Goal: Communication & Community: Answer question/provide support

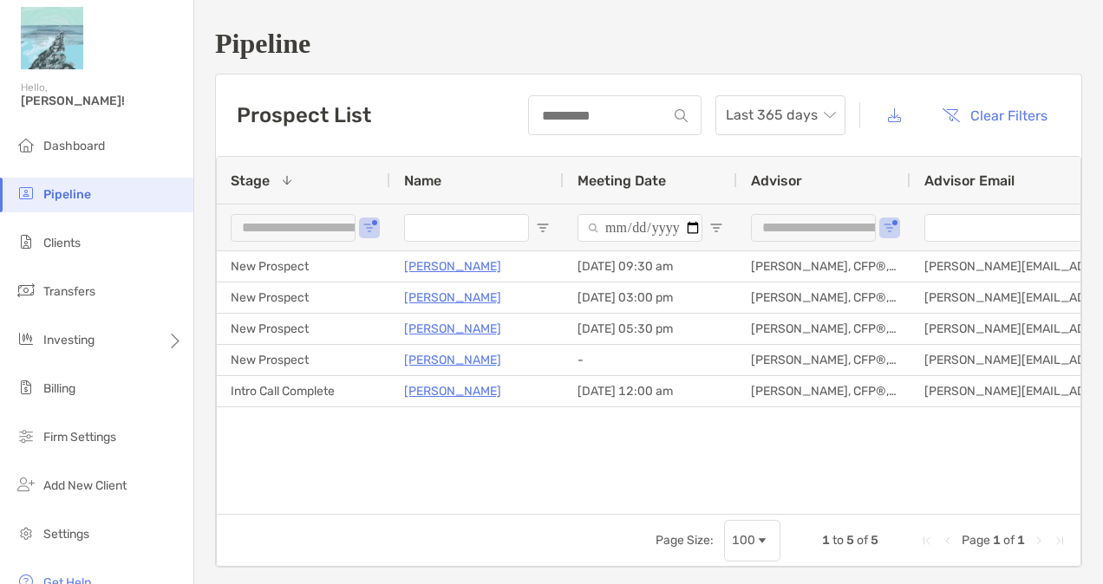
click at [116, 35] on div "Pipeline" at bounding box center [96, 40] width 193 height 80
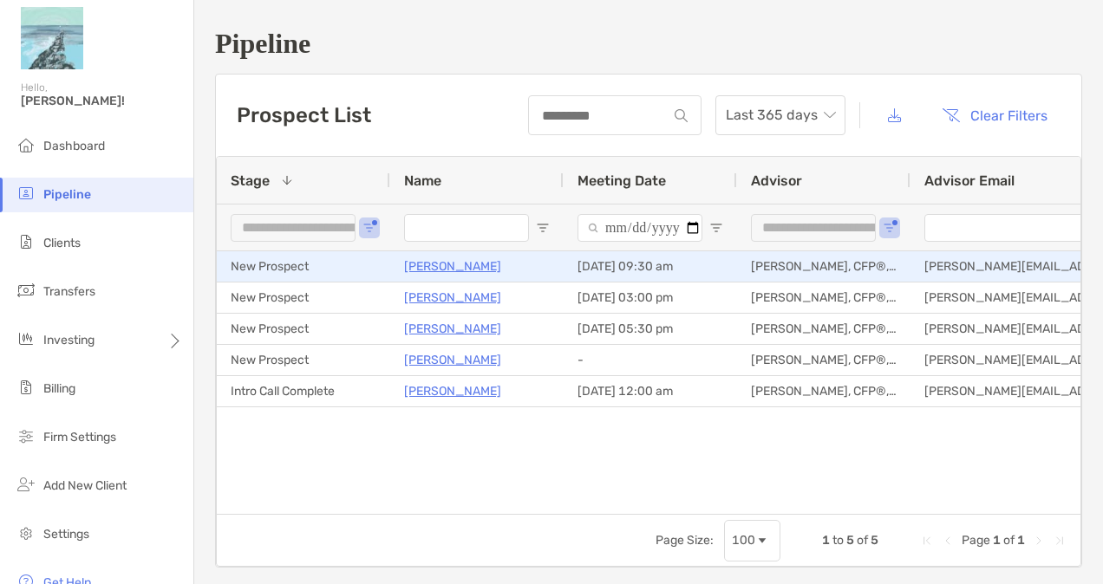
click at [444, 266] on p "[PERSON_NAME]" at bounding box center [452, 267] width 97 height 22
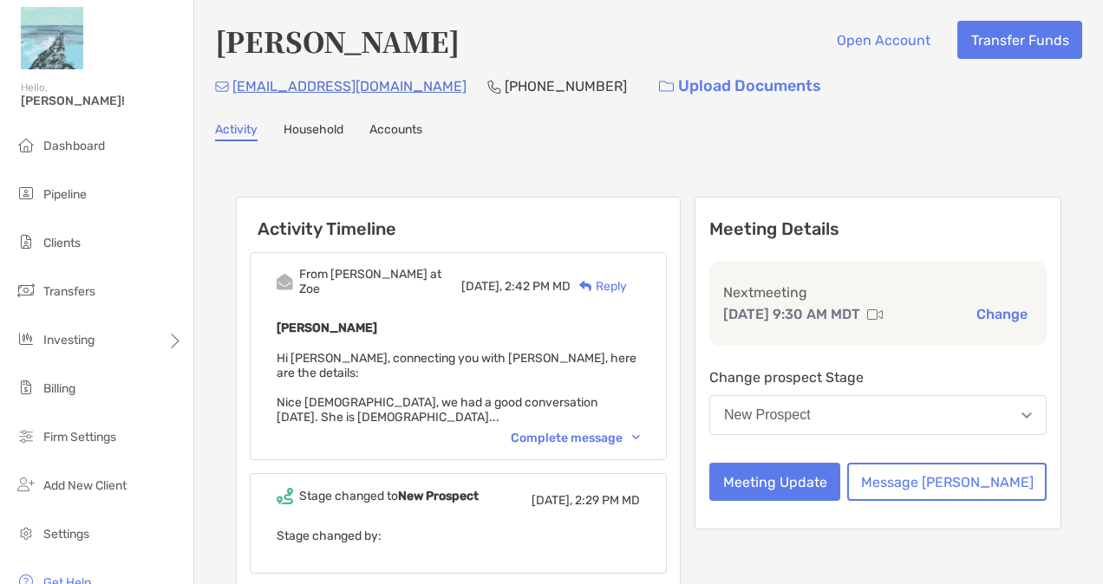
drag, startPoint x: 217, startPoint y: 48, endPoint x: 470, endPoint y: 47, distance: 253.2
click at [470, 47] on div "[PERSON_NAME] Open Account Transfer Funds" at bounding box center [648, 41] width 867 height 40
copy h4 "[PERSON_NAME]"
click at [600, 431] on div "Complete message" at bounding box center [575, 438] width 129 height 15
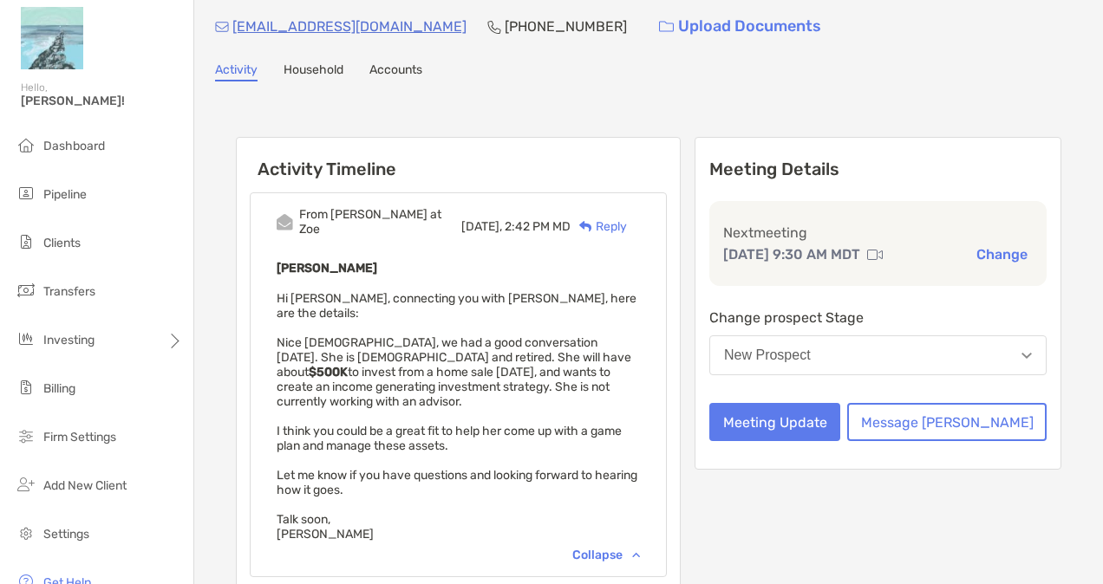
scroll to position [87, 0]
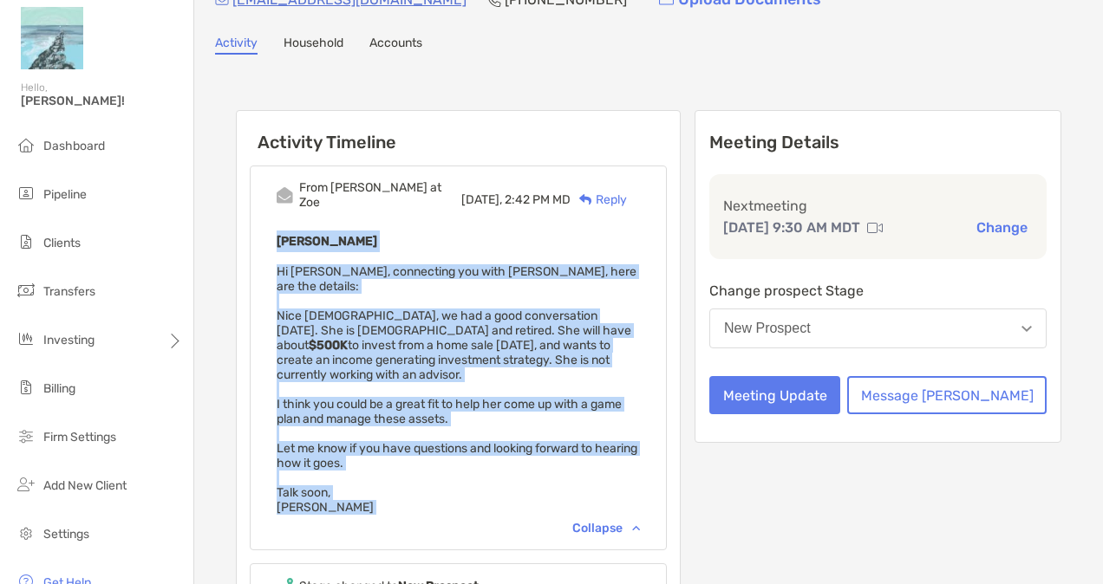
drag, startPoint x: 317, startPoint y: 453, endPoint x: 274, endPoint y: 234, distance: 222.7
click at [274, 234] on div "From [PERSON_NAME] at [PERSON_NAME] [DATE], 2:42 PM MD Reply [PERSON_NAME] Hi […" at bounding box center [458, 358] width 417 height 385
copy div "[PERSON_NAME] Hi [PERSON_NAME], connecting you with [PERSON_NAME], here are the…"
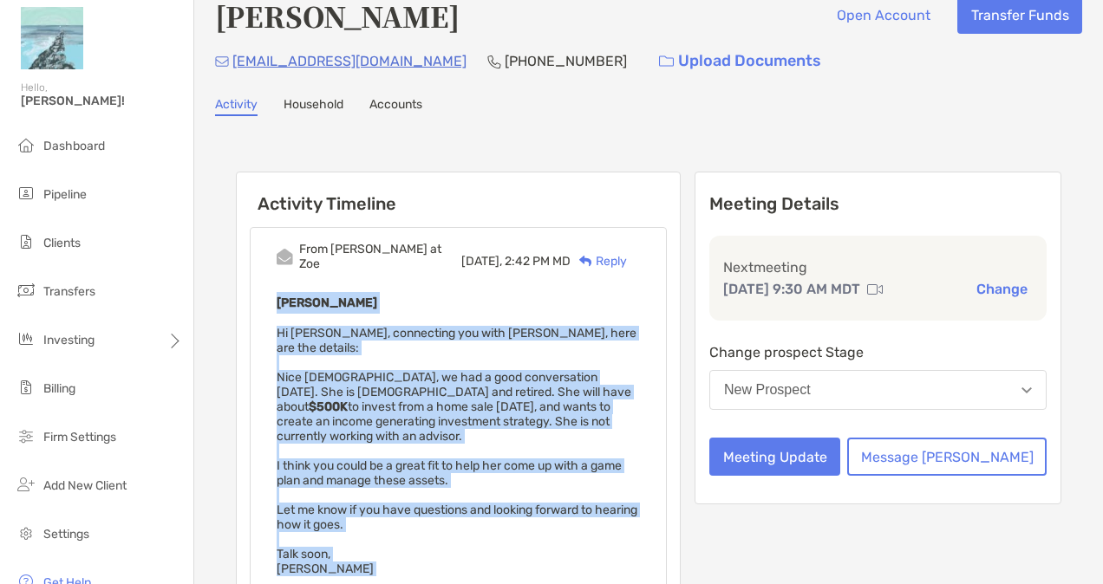
scroll to position [0, 0]
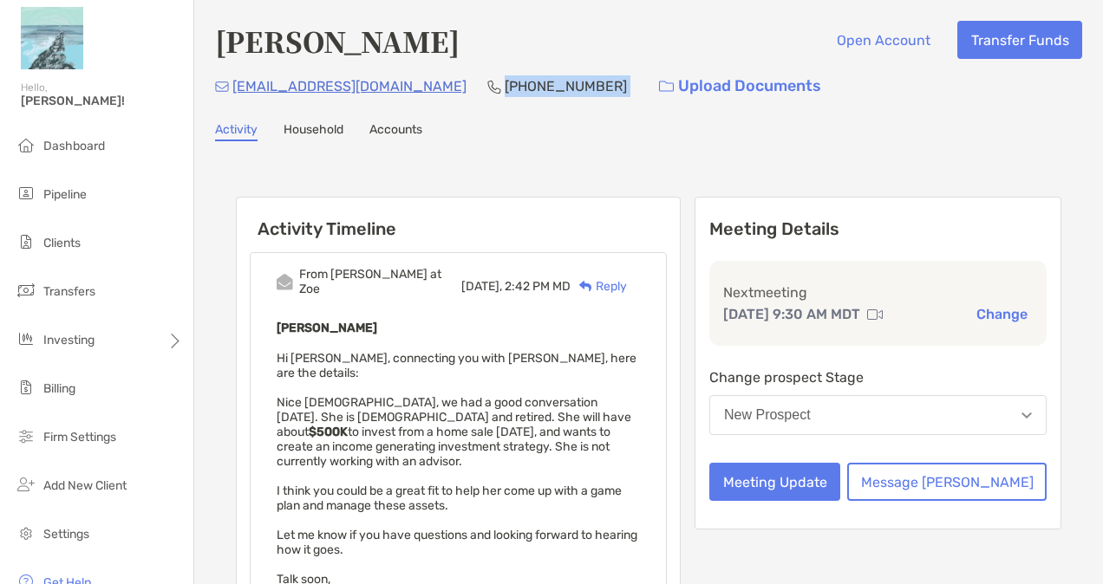
drag, startPoint x: 518, startPoint y: 90, endPoint x: 406, endPoint y: 86, distance: 111.9
click at [406, 86] on div "[EMAIL_ADDRESS][DOMAIN_NAME] [PHONE_NUMBER] Upload Documents" at bounding box center [648, 86] width 867 height 37
copy p "[PHONE_NUMBER]"
drag, startPoint x: 372, startPoint y: 90, endPoint x: 231, endPoint y: 101, distance: 141.8
click at [231, 101] on div "[EMAIL_ADDRESS][DOMAIN_NAME] [PHONE_NUMBER] Upload Documents" at bounding box center [648, 86] width 867 height 37
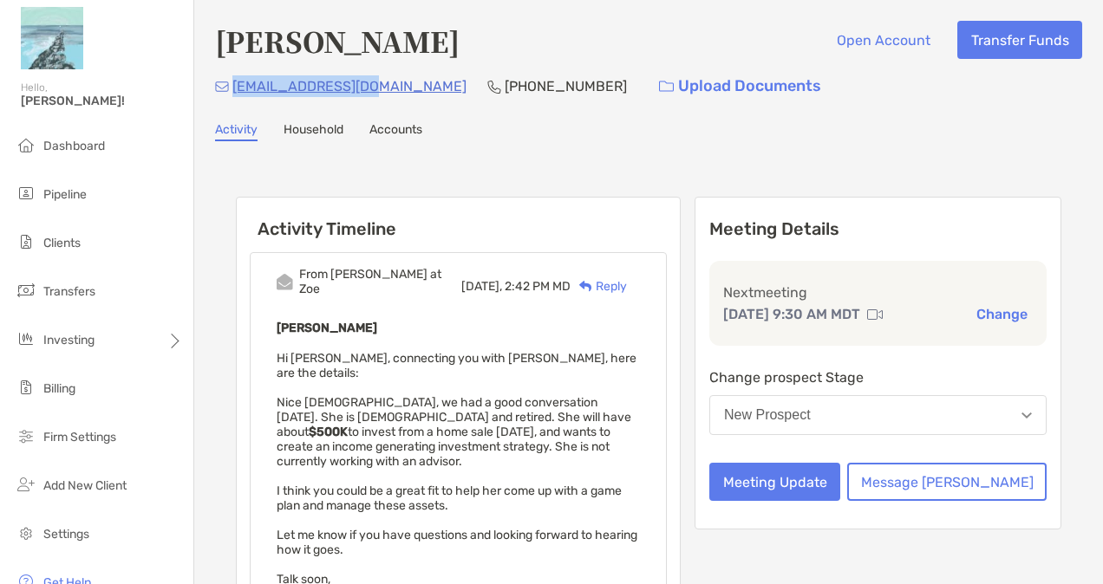
copy p "[EMAIL_ADDRESS][DOMAIN_NAME]"
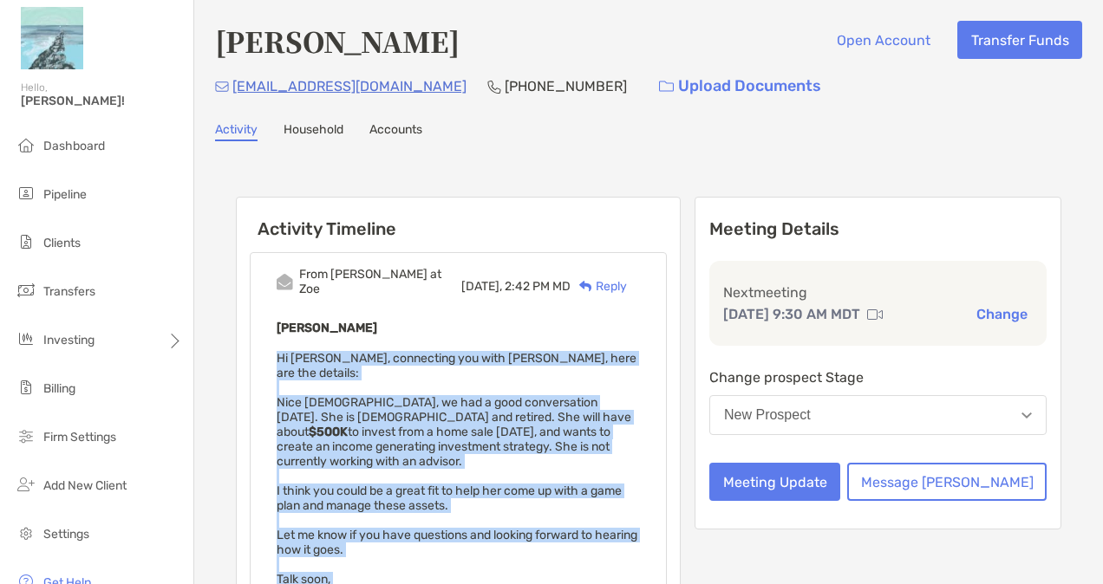
drag, startPoint x: 269, startPoint y: 338, endPoint x: 319, endPoint y: 535, distance: 203.1
click at [319, 535] on div "From [PERSON_NAME] at [PERSON_NAME] [DATE], 2:42 PM MD Reply [PERSON_NAME] Hi […" at bounding box center [458, 444] width 417 height 385
copy span "Hi [PERSON_NAME], connecting you with [PERSON_NAME], here are the details: Nice…"
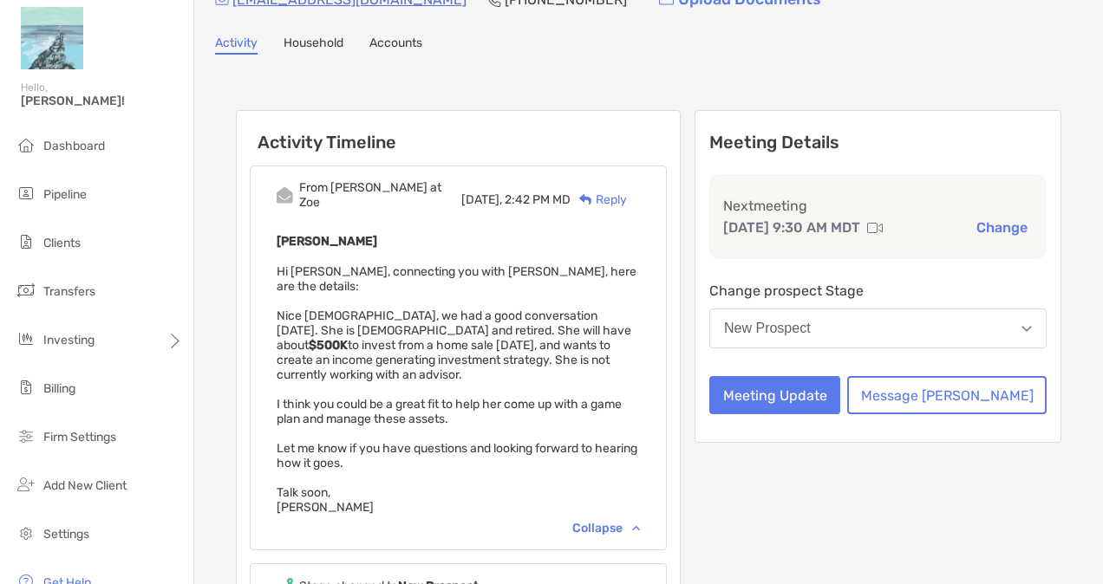
click at [370, 201] on div "From [PERSON_NAME] at Zoe [DATE], 2:42 PM MD Reply" at bounding box center [458, 199] width 363 height 38
click at [573, 52] on div "Activity Household Accounts" at bounding box center [648, 45] width 867 height 19
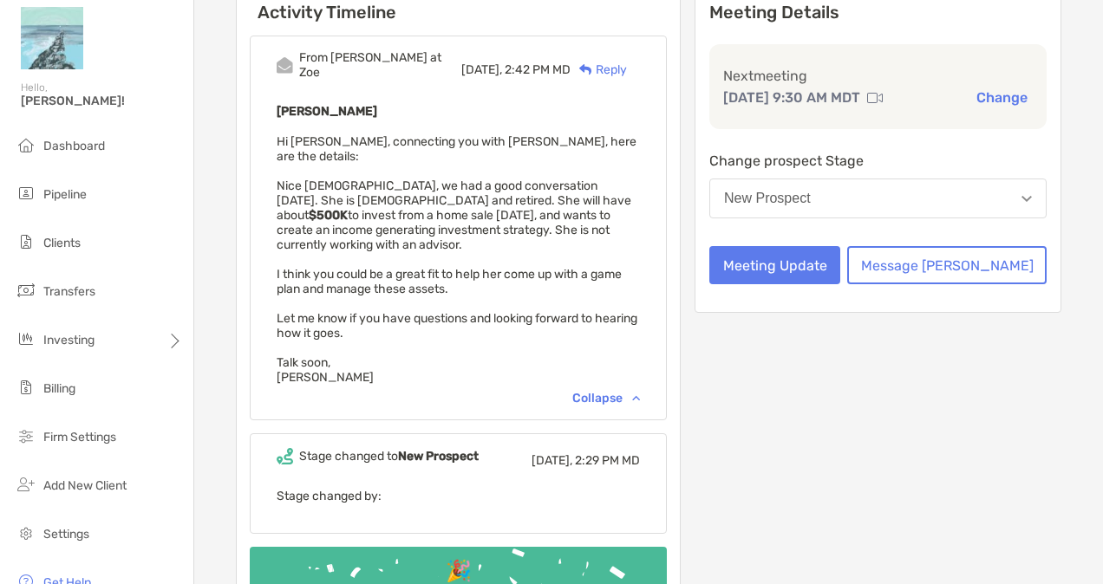
scroll to position [270, 0]
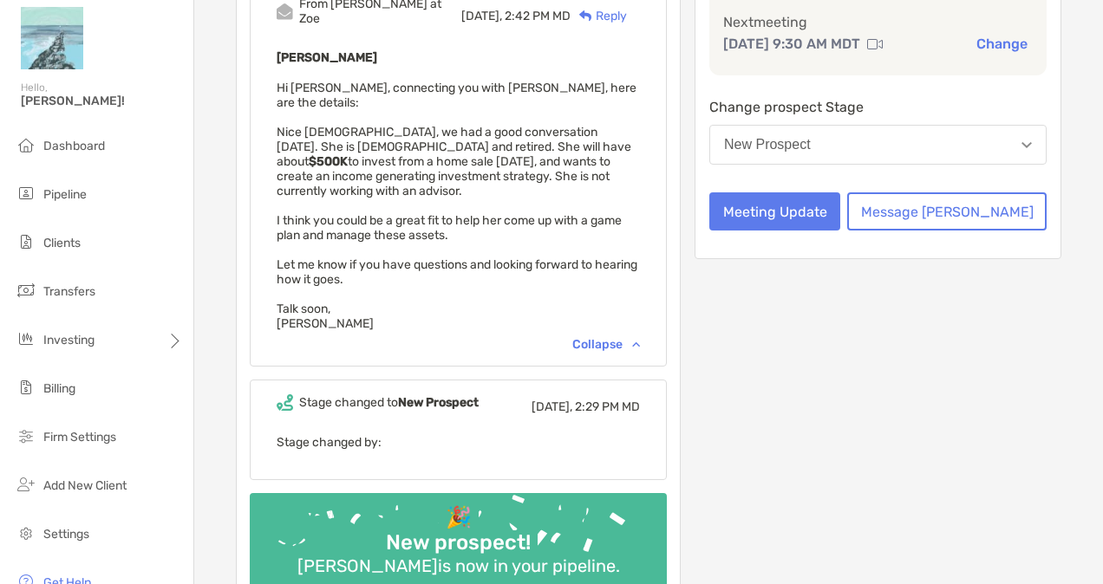
click at [870, 353] on div "Meeting Details Next meeting [DATE] 9:30 AM MDT Change Change prospect Stage Ne…" at bounding box center [877, 270] width 367 height 689
click at [815, 361] on div "Meeting Details Next meeting [DATE] 9:30 AM MDT Change Change prospect Stage Ne…" at bounding box center [877, 270] width 367 height 689
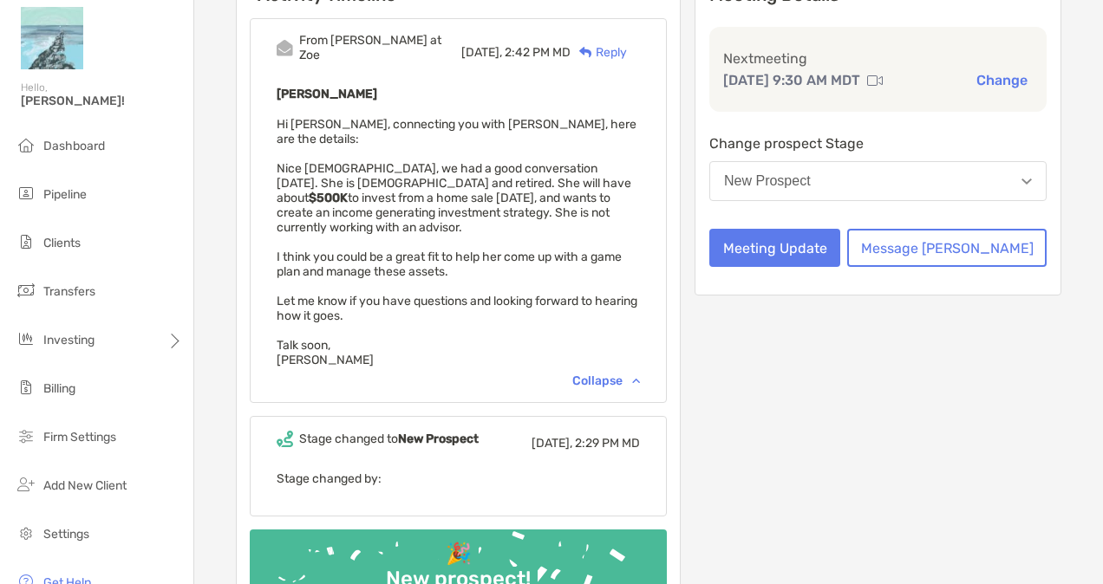
click at [1024, 371] on div "Meeting Details Next meeting [DATE] 9:30 AM MDT Change Change prospect Stage Ne…" at bounding box center [877, 307] width 367 height 689
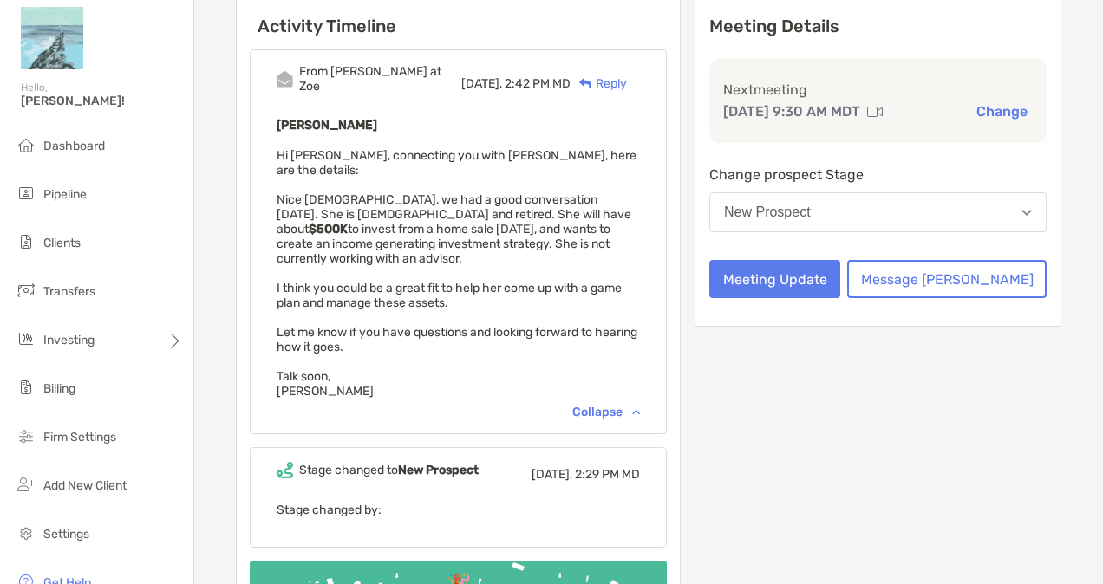
scroll to position [194, 0]
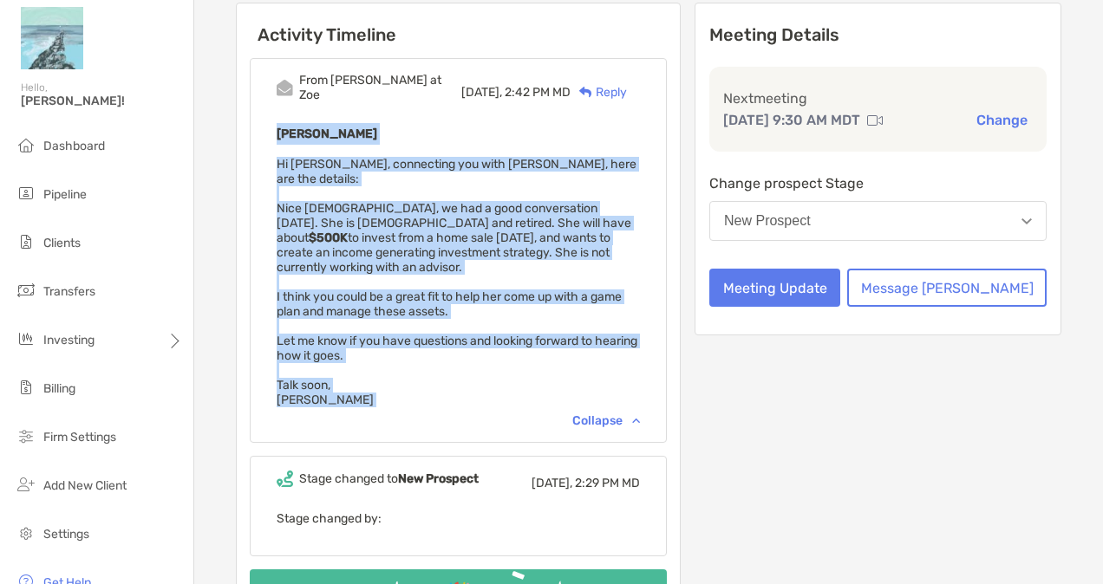
drag, startPoint x: 313, startPoint y: 346, endPoint x: 250, endPoint y: 116, distance: 238.3
click at [250, 116] on div "From [PERSON_NAME] at [PERSON_NAME] [DATE], 2:42 PM MD Reply [PERSON_NAME] Hi […" at bounding box center [458, 250] width 417 height 385
copy div "[PERSON_NAME] Hi [PERSON_NAME], connecting you with [PERSON_NAME], here are the…"
